Goal: Task Accomplishment & Management: Complete application form

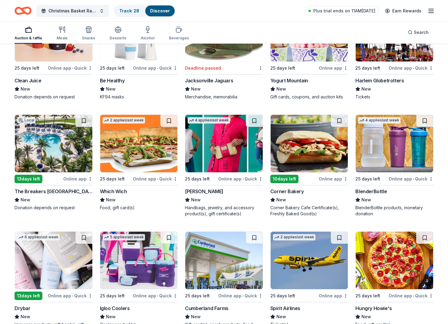
scroll to position [3914, 0]
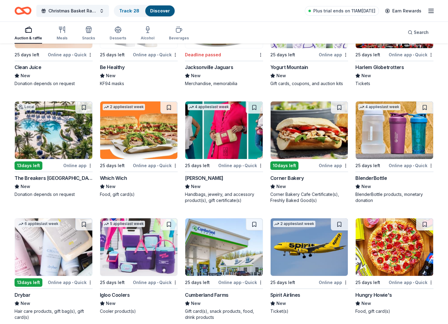
click at [415, 140] on img at bounding box center [393, 129] width 77 height 57
click at [157, 244] on img at bounding box center [138, 246] width 77 height 57
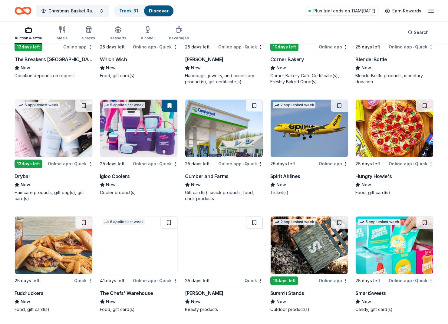
scroll to position [4034, 0]
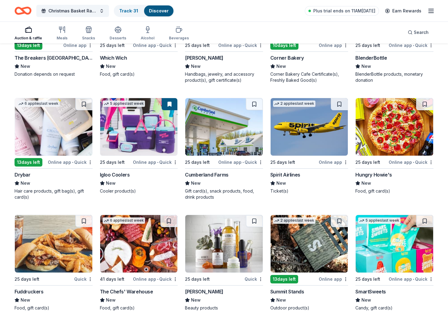
click at [68, 133] on img at bounding box center [53, 126] width 77 height 57
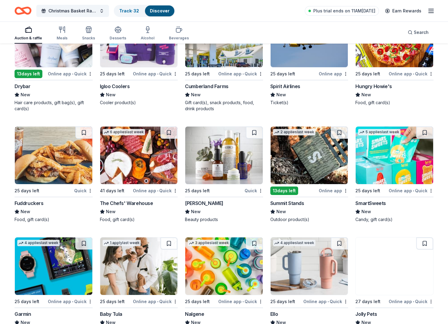
scroll to position [4123, 0]
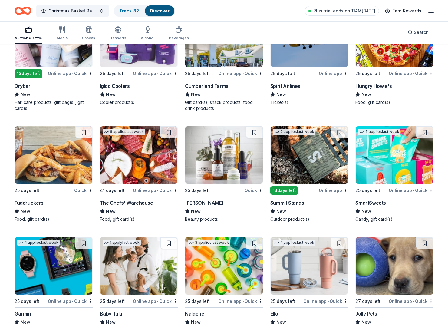
click at [138, 163] on img at bounding box center [138, 154] width 77 height 57
click at [217, 147] on img at bounding box center [223, 154] width 77 height 57
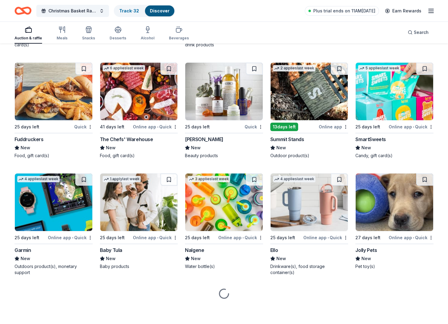
scroll to position [4186, 0]
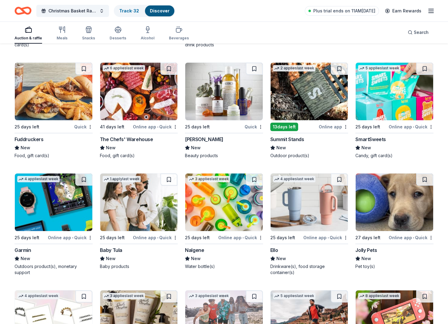
click at [395, 204] on img at bounding box center [393, 201] width 77 height 57
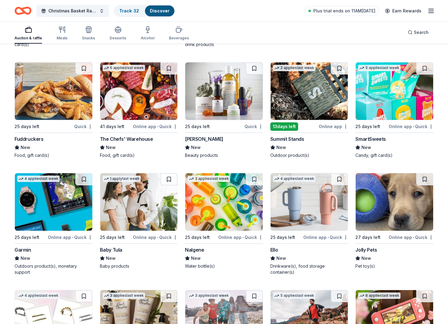
scroll to position [4187, 0]
click at [50, 212] on img at bounding box center [53, 201] width 77 height 57
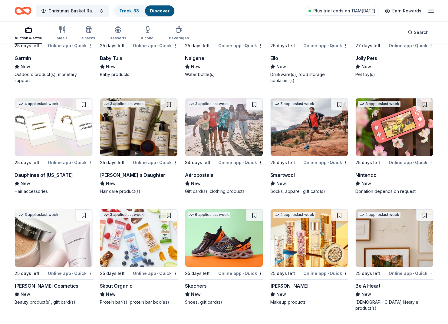
scroll to position [4380, 0]
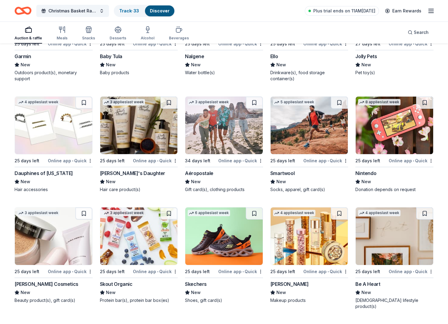
click at [219, 104] on div "3 applies last week" at bounding box center [209, 102] width 42 height 6
click at [403, 136] on img at bounding box center [393, 125] width 77 height 57
click at [318, 249] on img at bounding box center [308, 235] width 77 height 57
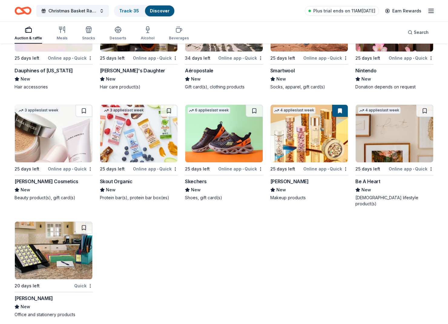
scroll to position [4482, 0]
click at [194, 147] on img at bounding box center [223, 133] width 77 height 57
click at [50, 146] on img at bounding box center [53, 133] width 77 height 57
click at [64, 237] on img at bounding box center [53, 250] width 77 height 57
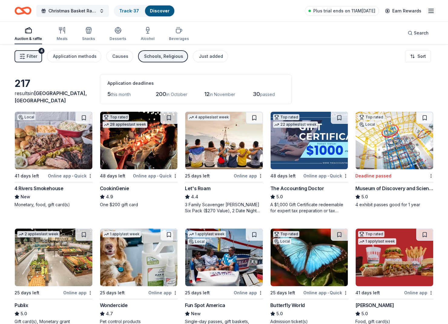
scroll to position [0, 0]
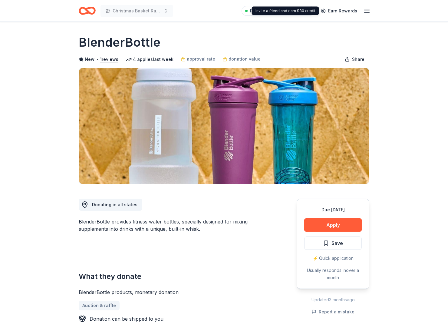
click at [328, 233] on div "Due in 25 days Apply Save ⚡️ Quick application Usually responds in over a month" at bounding box center [332, 243] width 73 height 90
click at [330, 228] on button "Apply" at bounding box center [332, 224] width 57 height 13
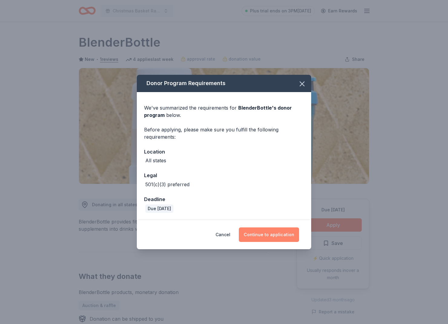
click at [274, 241] on button "Continue to application" at bounding box center [269, 234] width 60 height 15
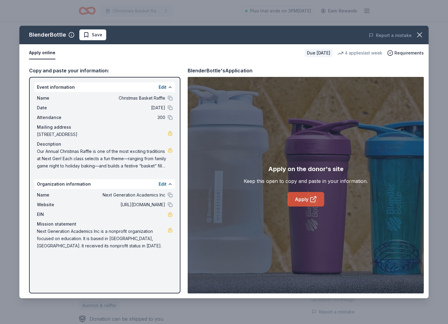
click at [311, 196] on icon at bounding box center [312, 198] width 7 height 7
click at [101, 43] on div "BlenderBottle Save Report a mistake" at bounding box center [223, 35] width 409 height 18
click at [101, 40] on button "Save" at bounding box center [92, 34] width 27 height 11
click at [106, 36] on html "Christmas Basket Raffle Plus trial ends on 3PM, 9/26 Earn Rewards Due in 25 day…" at bounding box center [224, 162] width 448 height 324
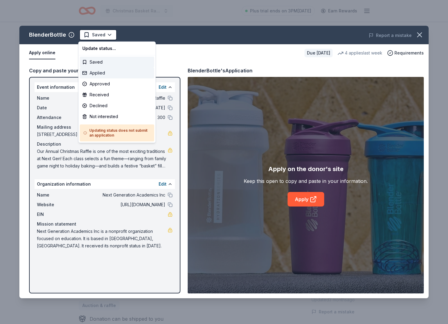
click at [103, 75] on div "Applied" at bounding box center [117, 72] width 74 height 11
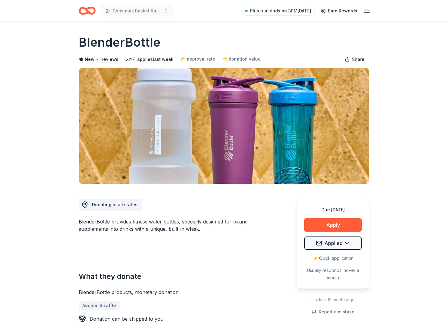
scroll to position [-1, 0]
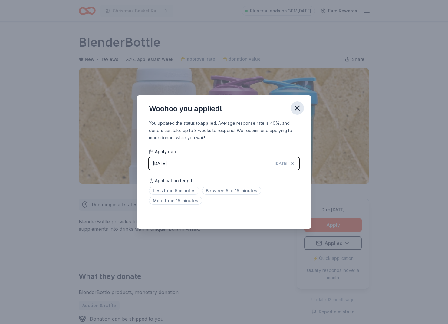
click at [297, 110] on icon "button" at bounding box center [297, 108] width 8 height 8
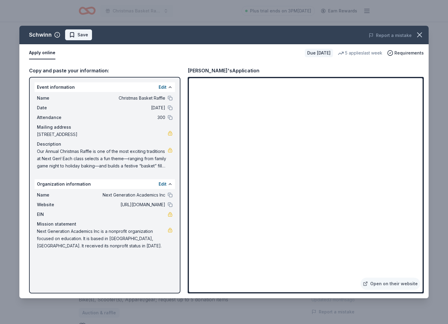
click at [79, 33] on span "Save" at bounding box center [82, 34] width 11 height 7
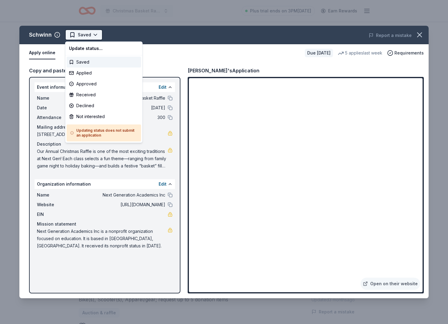
click at [86, 34] on html "Christmas Basket Raffle Plus trial ends on 3PM, 9/26 Earn Rewards Due in 25 day…" at bounding box center [224, 162] width 448 height 324
click at [95, 74] on div "Applied" at bounding box center [104, 72] width 74 height 11
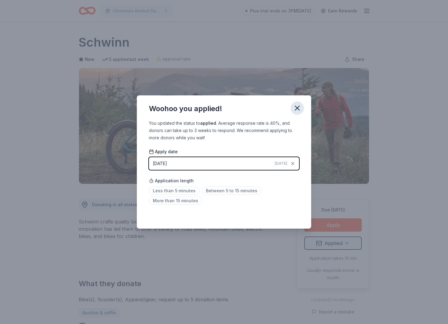
click at [294, 108] on icon "button" at bounding box center [297, 108] width 8 height 8
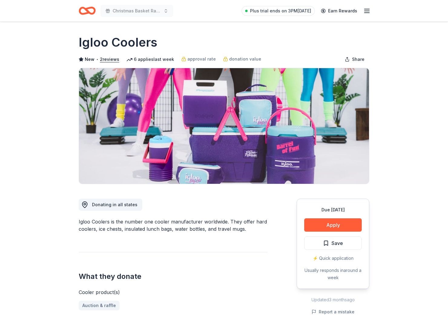
scroll to position [0, 0]
click at [339, 223] on button "Apply" at bounding box center [332, 224] width 57 height 13
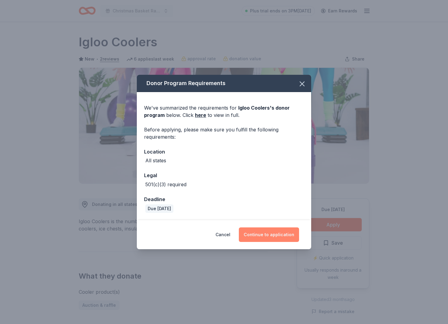
click at [280, 231] on button "Continue to application" at bounding box center [269, 234] width 60 height 15
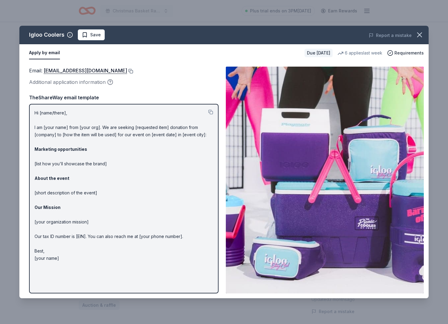
click at [127, 71] on button at bounding box center [130, 71] width 6 height 5
click at [89, 39] on button "Save" at bounding box center [91, 34] width 27 height 11
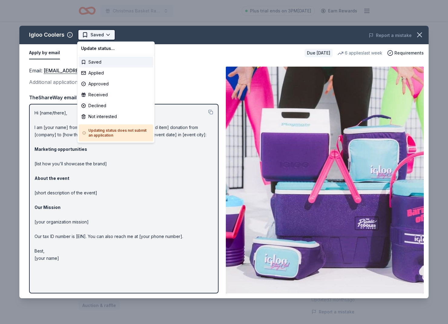
click at [93, 33] on html "Christmas Basket Raffle Plus trial ends on 3PM, 9/26 Earn Rewards Due in 25 day…" at bounding box center [224, 162] width 448 height 324
click at [103, 71] on div "Applied" at bounding box center [116, 72] width 74 height 11
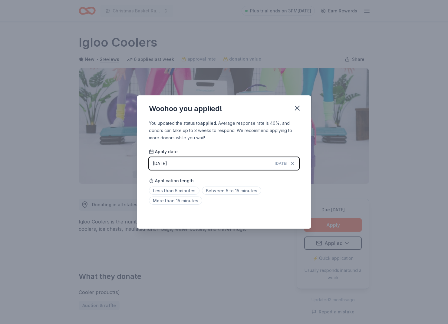
drag, startPoint x: 294, startPoint y: 105, endPoint x: 298, endPoint y: 8, distance: 97.2
click at [294, 105] on icon "button" at bounding box center [297, 108] width 8 height 8
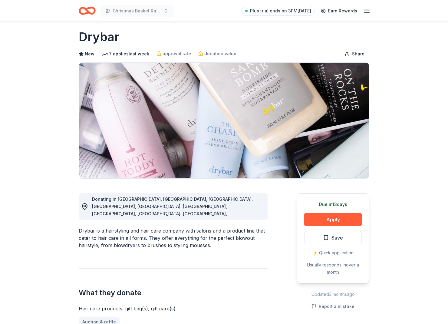
scroll to position [5, 0]
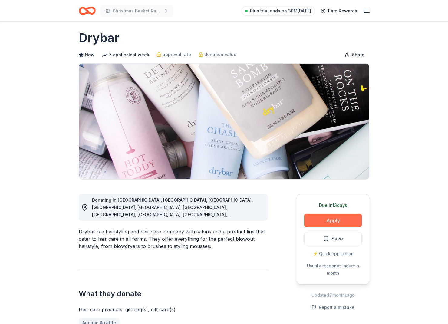
click at [331, 221] on button "Apply" at bounding box center [332, 220] width 57 height 13
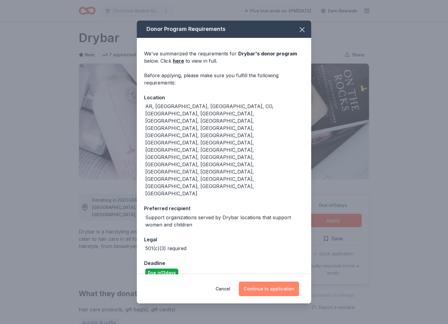
click at [263, 281] on button "Continue to application" at bounding box center [269, 288] width 60 height 15
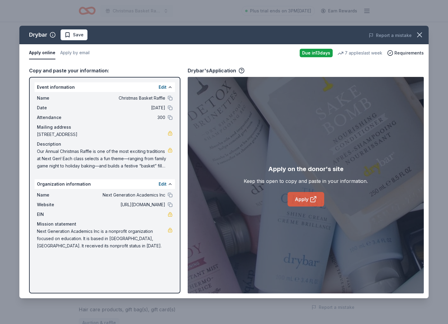
click at [309, 199] on link "Apply" at bounding box center [305, 199] width 37 height 15
click at [70, 33] on span "Save" at bounding box center [73, 34] width 19 height 7
click at [74, 33] on html "Christmas Basket Raffle Plus trial ends on 3PM[DATE] Earn Rewards Due [DATE] Sh…" at bounding box center [224, 157] width 448 height 324
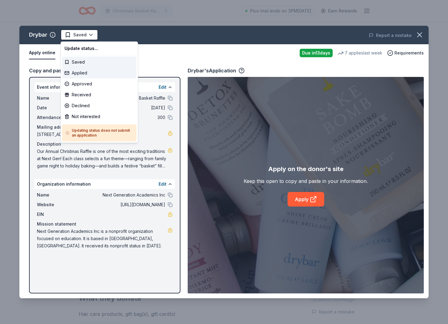
click at [79, 69] on div "Applied" at bounding box center [99, 72] width 74 height 11
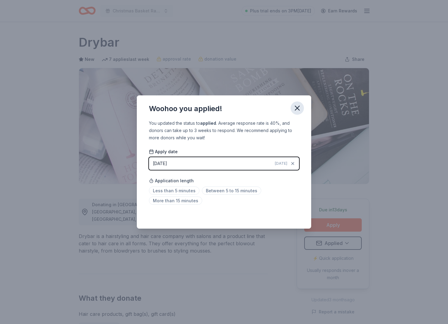
click at [302, 105] on button "button" at bounding box center [296, 107] width 13 height 13
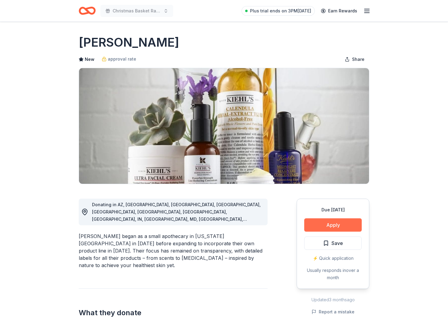
click at [357, 227] on button "Apply" at bounding box center [332, 224] width 57 height 13
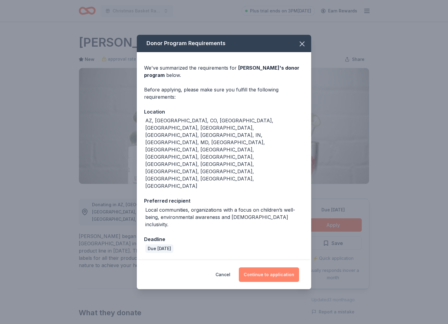
click at [260, 267] on button "Continue to application" at bounding box center [269, 274] width 60 height 15
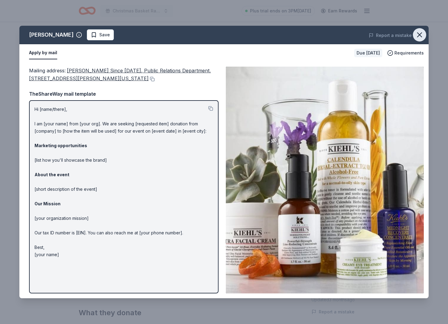
click at [417, 33] on icon "button" at bounding box center [419, 35] width 8 height 8
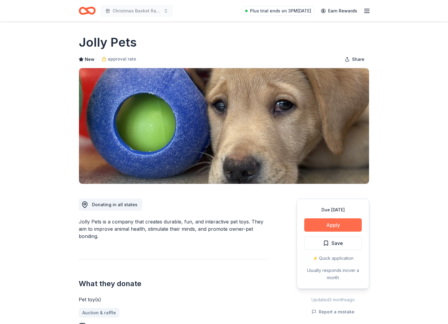
click at [318, 228] on button "Apply" at bounding box center [332, 224] width 57 height 13
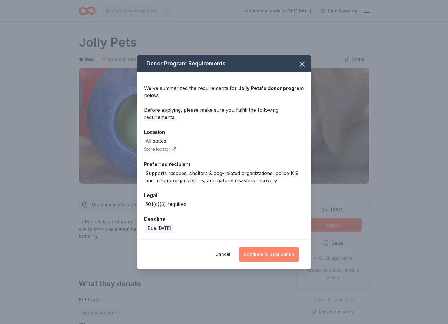
click at [251, 259] on button "Continue to application" at bounding box center [269, 254] width 60 height 15
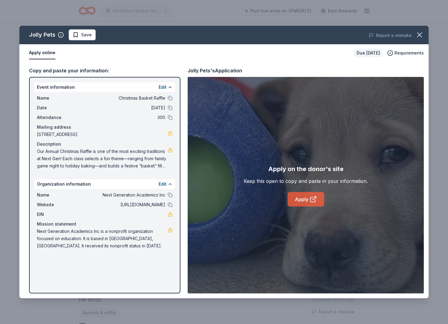
click at [305, 203] on link "Apply" at bounding box center [305, 199] width 37 height 15
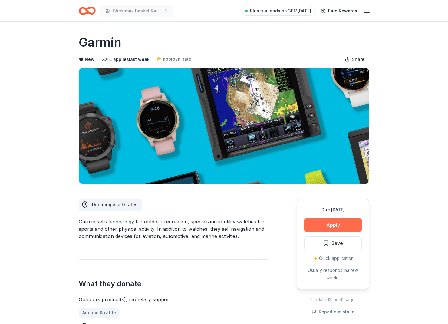
click at [325, 220] on button "Apply" at bounding box center [332, 224] width 57 height 13
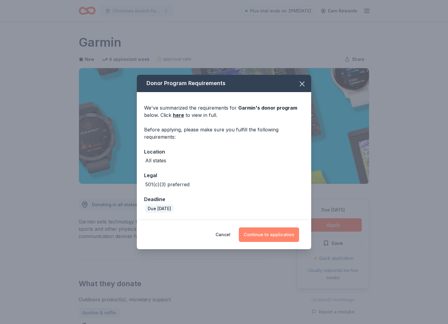
click at [254, 233] on button "Continue to application" at bounding box center [269, 234] width 60 height 15
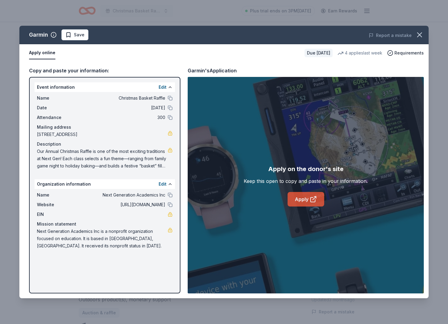
click at [309, 197] on link "Apply" at bounding box center [305, 199] width 37 height 15
click at [79, 35] on span "Save" at bounding box center [79, 34] width 11 height 7
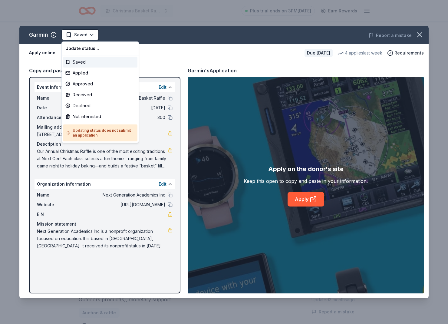
click at [79, 35] on html "Christmas Basket Raffle Plus trial ends on 3PM[DATE] Earn Rewards Due [DATE] Sh…" at bounding box center [224, 162] width 448 height 324
click at [82, 74] on div "Applied" at bounding box center [100, 72] width 74 height 11
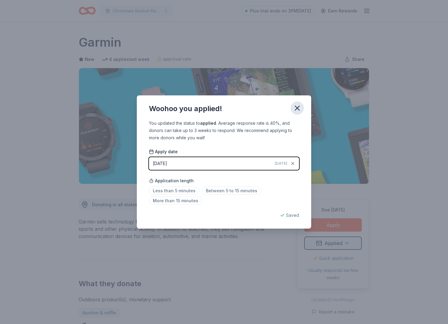
click at [296, 106] on icon "button" at bounding box center [297, 108] width 4 height 4
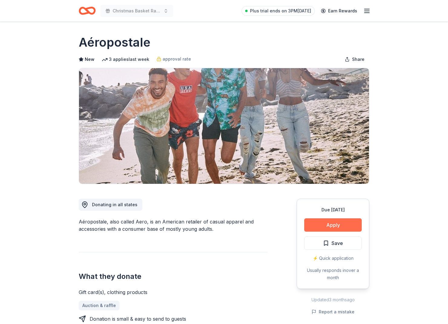
click at [326, 228] on button "Apply" at bounding box center [332, 224] width 57 height 13
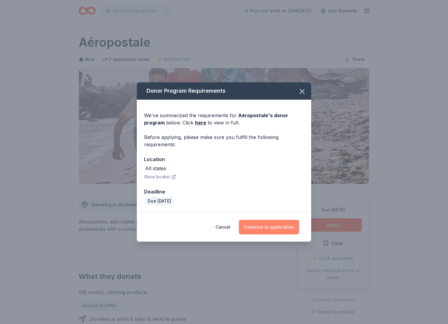
click at [286, 228] on button "Continue to application" at bounding box center [269, 227] width 60 height 15
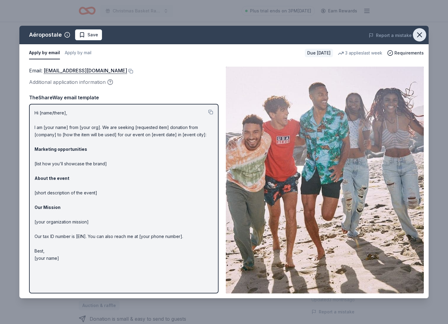
click at [424, 36] on button "button" at bounding box center [419, 34] width 13 height 13
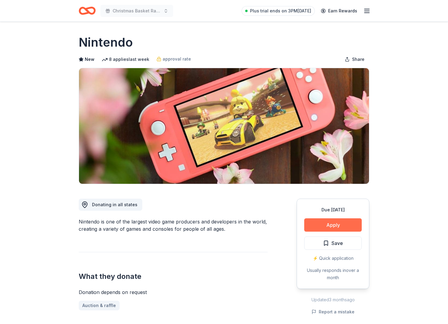
click at [319, 222] on button "Apply" at bounding box center [332, 224] width 57 height 13
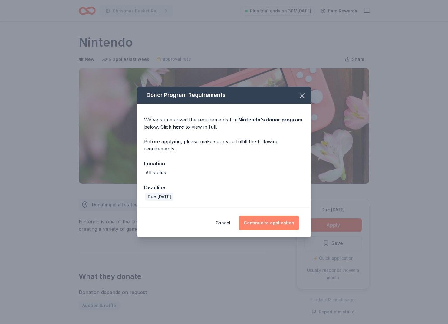
click at [259, 221] on button "Continue to application" at bounding box center [269, 222] width 60 height 15
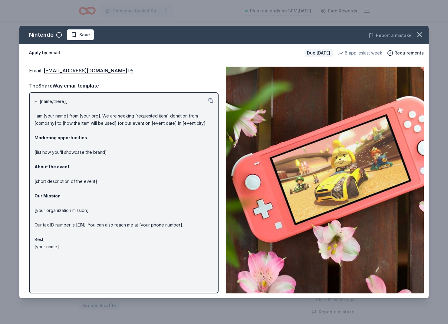
click at [133, 70] on button at bounding box center [130, 71] width 6 height 5
click at [76, 32] on span "Save" at bounding box center [80, 34] width 19 height 7
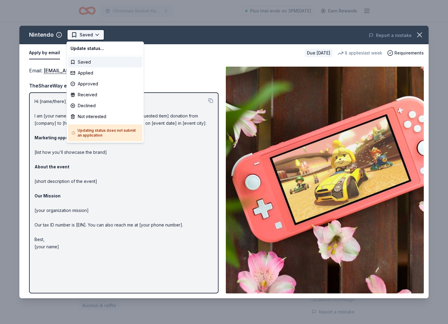
click at [92, 37] on html "Christmas Basket Raffle Plus trial ends on 3PM[DATE] Earn Rewards Due [DATE] Sh…" at bounding box center [224, 162] width 448 height 324
click at [89, 76] on div "Applied" at bounding box center [105, 72] width 74 height 11
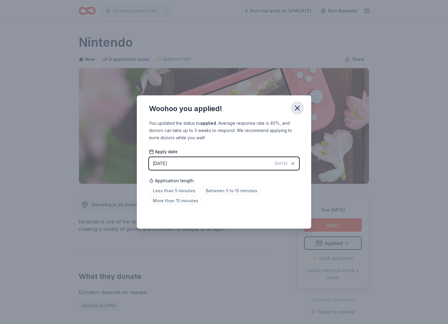
click at [298, 111] on icon "button" at bounding box center [297, 108] width 8 height 8
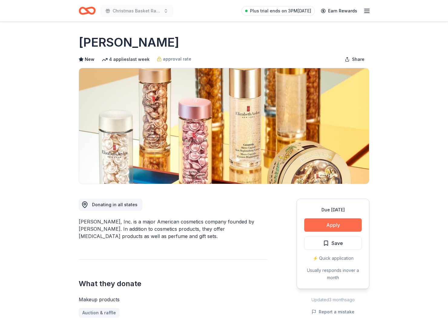
click at [313, 222] on button "Apply" at bounding box center [332, 224] width 57 height 13
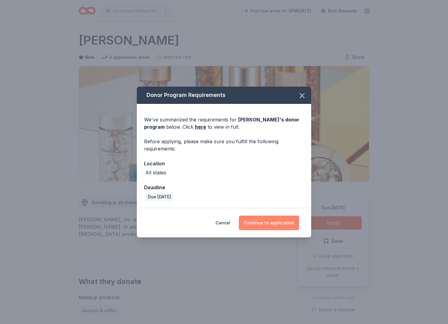
click at [275, 225] on button "Continue to application" at bounding box center [269, 222] width 60 height 15
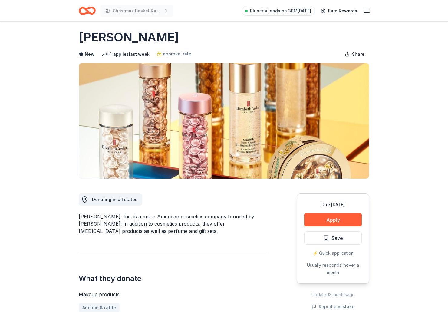
scroll to position [5, 0]
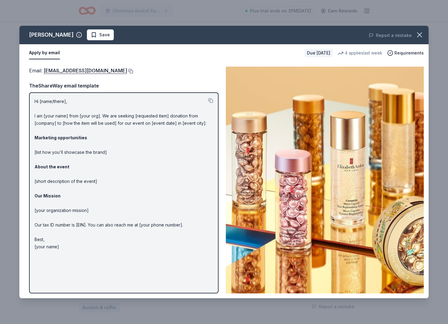
click at [133, 71] on button at bounding box center [130, 71] width 6 height 5
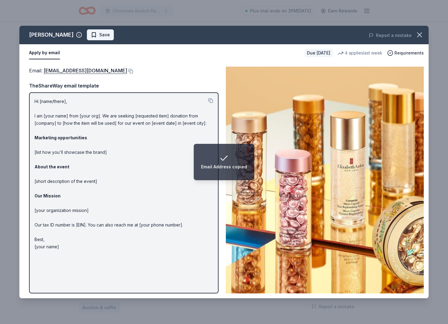
click at [93, 36] on span "Save" at bounding box center [100, 34] width 19 height 7
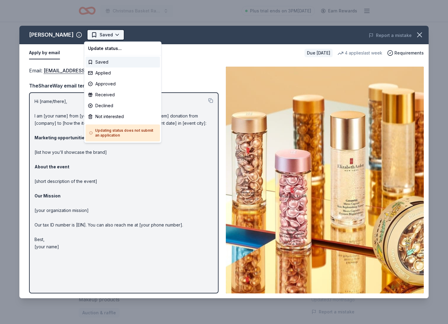
click at [109, 35] on html "Christmas Basket Raffle Plus trial ends on 3PM, 9/26 Earn Rewards Due in 25 day…" at bounding box center [224, 162] width 448 height 324
click at [108, 71] on div "Applied" at bounding box center [123, 72] width 74 height 11
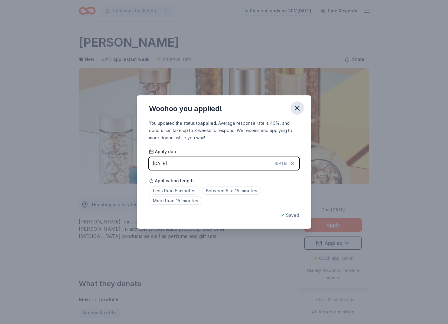
click at [298, 107] on icon "button" at bounding box center [297, 108] width 8 height 8
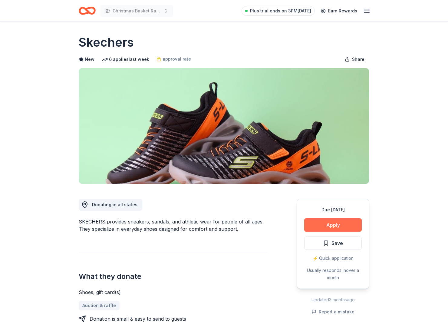
click at [332, 223] on button "Apply" at bounding box center [332, 224] width 57 height 13
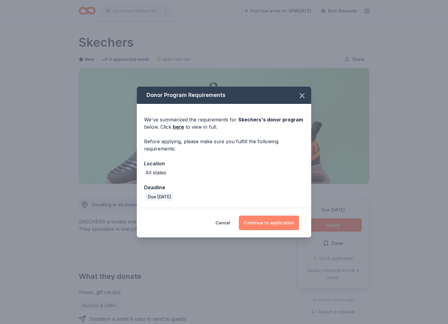
click at [270, 221] on button "Continue to application" at bounding box center [269, 222] width 60 height 15
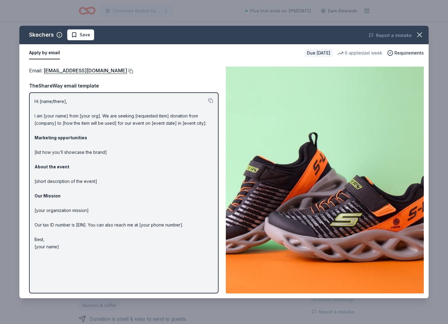
click at [127, 70] on button at bounding box center [130, 71] width 6 height 5
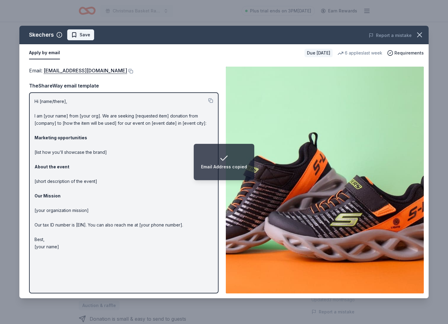
click at [86, 37] on span "Save" at bounding box center [85, 34] width 11 height 7
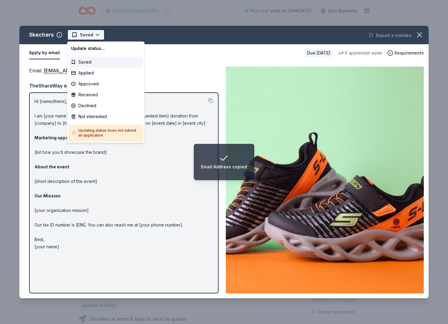
click at [88, 38] on html "Email Address copied Christmas Basket Raffle Plus trial ends on 3PM[DATE] Earn …" at bounding box center [224, 162] width 448 height 324
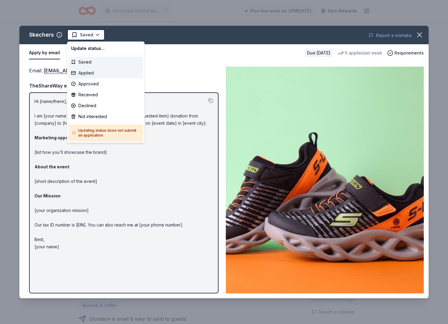
click at [86, 70] on div "Applied" at bounding box center [106, 72] width 74 height 11
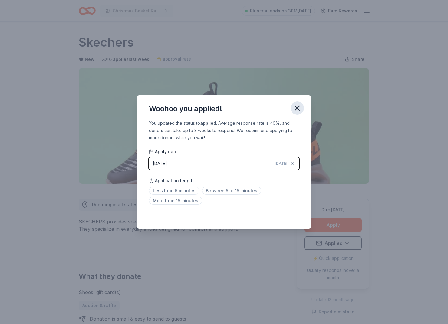
click at [297, 106] on icon "button" at bounding box center [297, 108] width 8 height 8
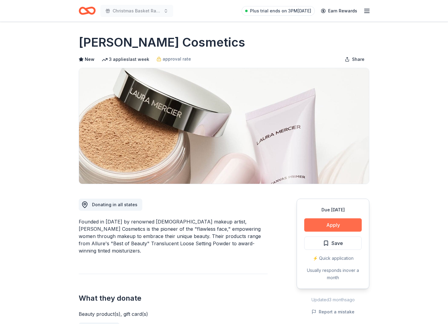
click at [327, 223] on button "Apply" at bounding box center [332, 224] width 57 height 13
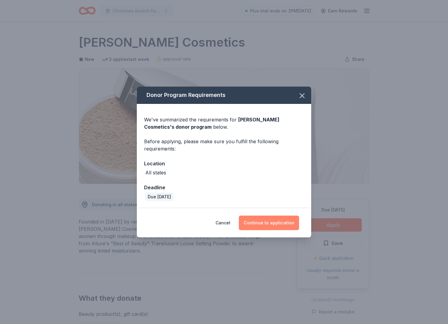
click at [263, 227] on button "Continue to application" at bounding box center [269, 222] width 60 height 15
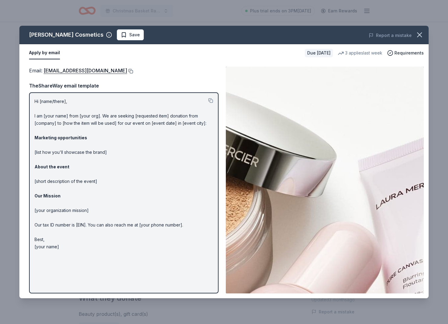
click at [127, 70] on button at bounding box center [130, 71] width 6 height 5
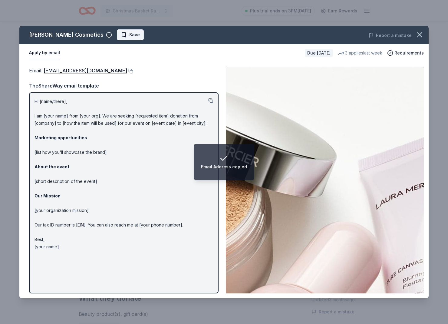
click at [129, 38] on span "Save" at bounding box center [134, 34] width 11 height 7
click at [125, 38] on html "Email Address copied Christmas Basket Raffle Plus trial ends on 3PM, 9/26 Earn …" at bounding box center [224, 162] width 448 height 324
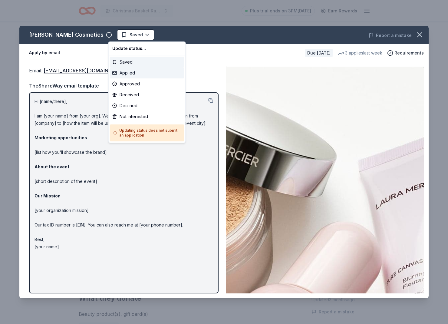
click at [123, 71] on div "Applied" at bounding box center [147, 72] width 74 height 11
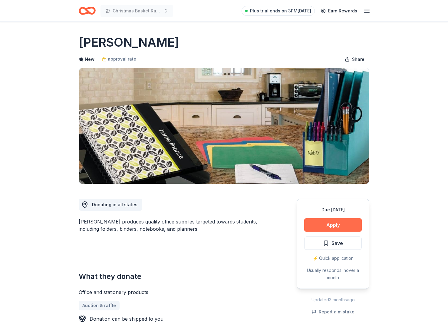
click at [337, 227] on button "Apply" at bounding box center [332, 224] width 57 height 13
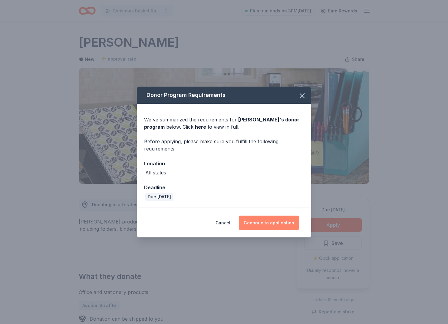
click at [286, 225] on button "Continue to application" at bounding box center [269, 222] width 60 height 15
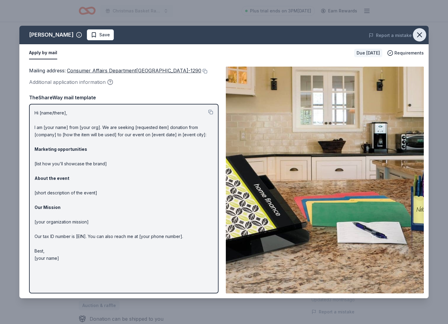
click at [417, 34] on icon "button" at bounding box center [419, 35] width 8 height 8
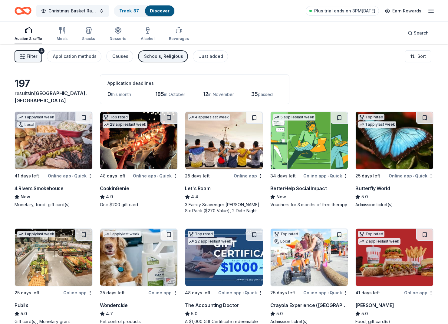
click at [36, 61] on button "Filter 4" at bounding box center [29, 56] width 28 height 12
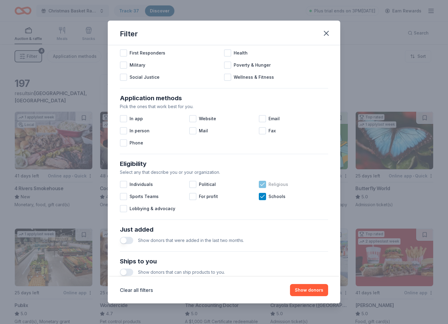
scroll to position [67, 0]
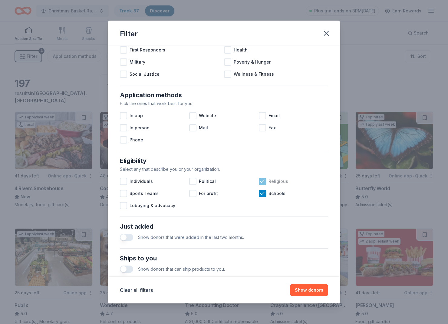
click at [263, 179] on icon at bounding box center [262, 181] width 6 height 6
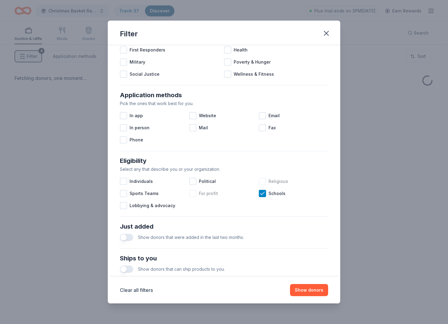
drag, startPoint x: 263, startPoint y: 194, endPoint x: 255, endPoint y: 195, distance: 7.7
click at [263, 194] on icon at bounding box center [262, 193] width 6 height 6
click at [123, 195] on div at bounding box center [123, 193] width 7 height 7
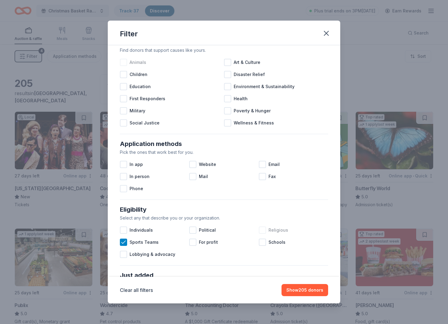
scroll to position [19, 0]
click at [127, 74] on div "Children" at bounding box center [172, 73] width 104 height 12
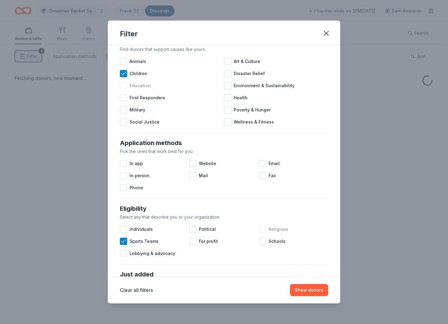
click at [124, 90] on div "Education" at bounding box center [172, 86] width 104 height 12
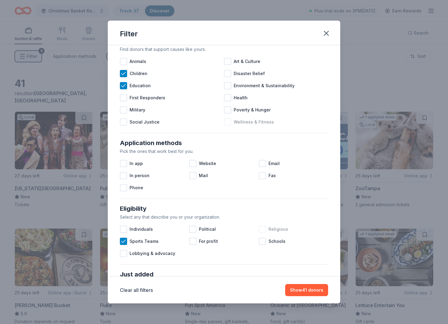
click at [226, 119] on div at bounding box center [227, 121] width 7 height 7
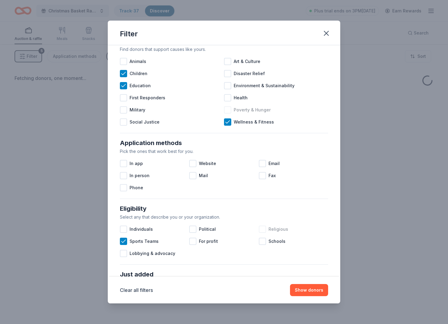
click at [225, 105] on div "Poverty & Hunger" at bounding box center [276, 110] width 104 height 12
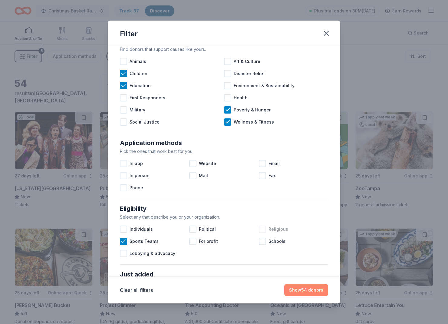
click at [319, 286] on button "Show 54 donors" at bounding box center [306, 290] width 44 height 12
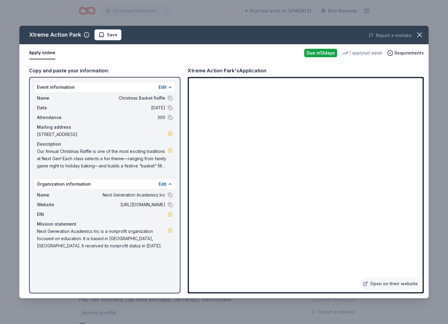
scroll to position [212, 0]
